Goal: Navigation & Orientation: Find specific page/section

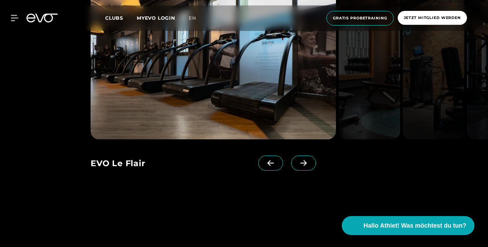
scroll to position [600, 0]
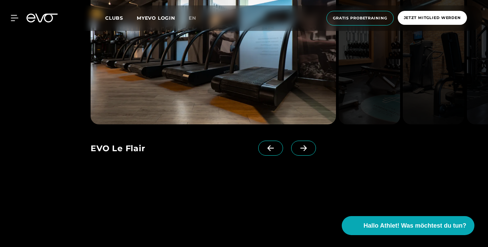
click at [305, 151] on icon at bounding box center [304, 148] width 12 height 6
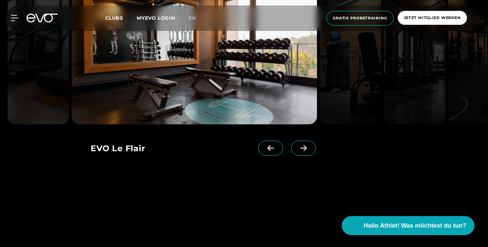
click at [305, 151] on icon at bounding box center [304, 148] width 12 height 6
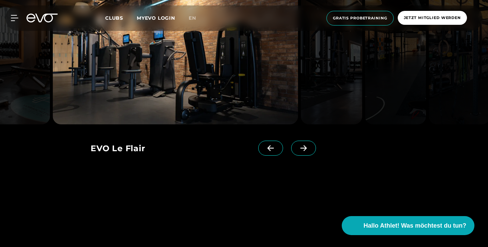
click at [305, 151] on icon at bounding box center [304, 148] width 12 height 6
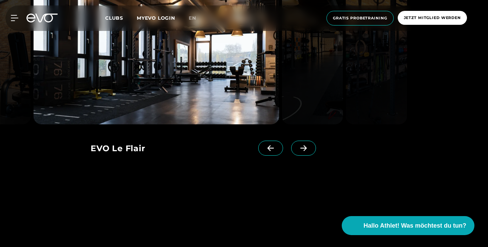
click at [305, 151] on icon at bounding box center [304, 148] width 12 height 6
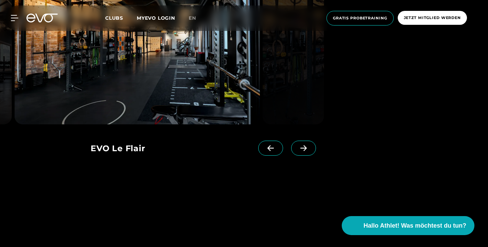
click at [305, 151] on icon at bounding box center [304, 148] width 12 height 6
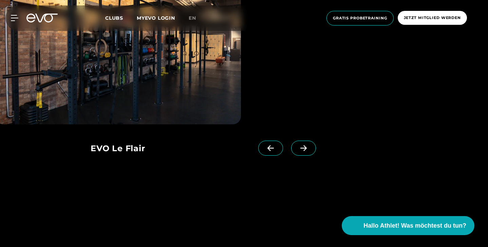
click at [305, 151] on icon at bounding box center [304, 148] width 12 height 6
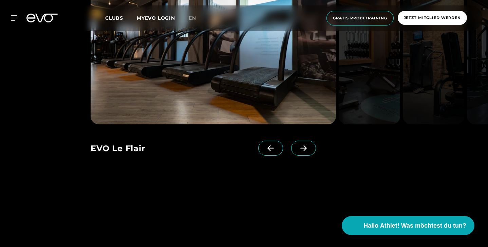
click at [305, 151] on icon at bounding box center [304, 148] width 12 height 6
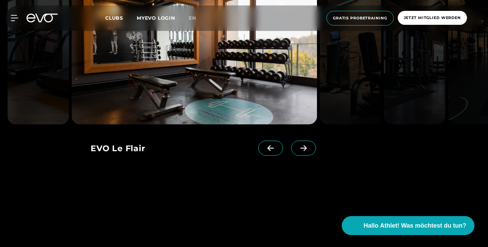
click at [305, 151] on icon at bounding box center [304, 148] width 12 height 6
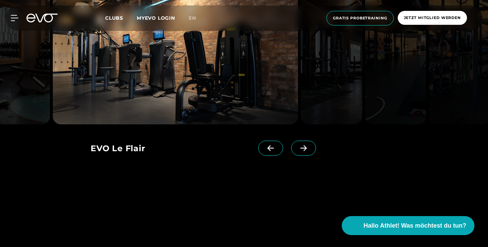
click at [305, 151] on icon at bounding box center [304, 148] width 12 height 6
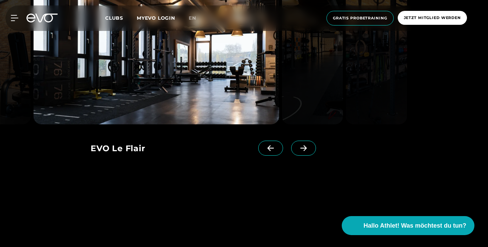
click at [305, 151] on icon at bounding box center [304, 148] width 12 height 6
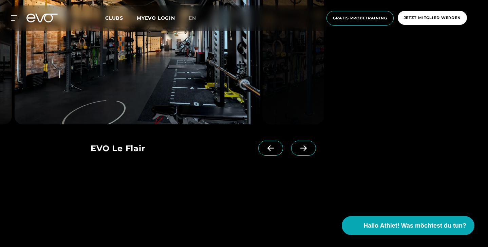
click at [305, 151] on icon at bounding box center [304, 148] width 12 height 6
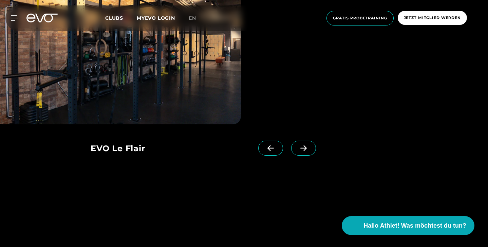
click at [305, 151] on icon at bounding box center [304, 148] width 12 height 6
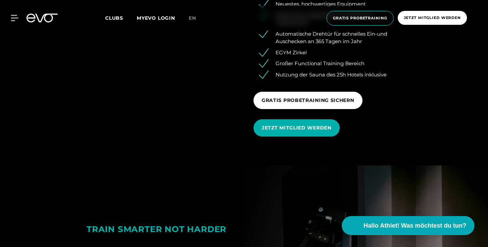
scroll to position [848, 0]
